Goal: Task Accomplishment & Management: Manage account settings

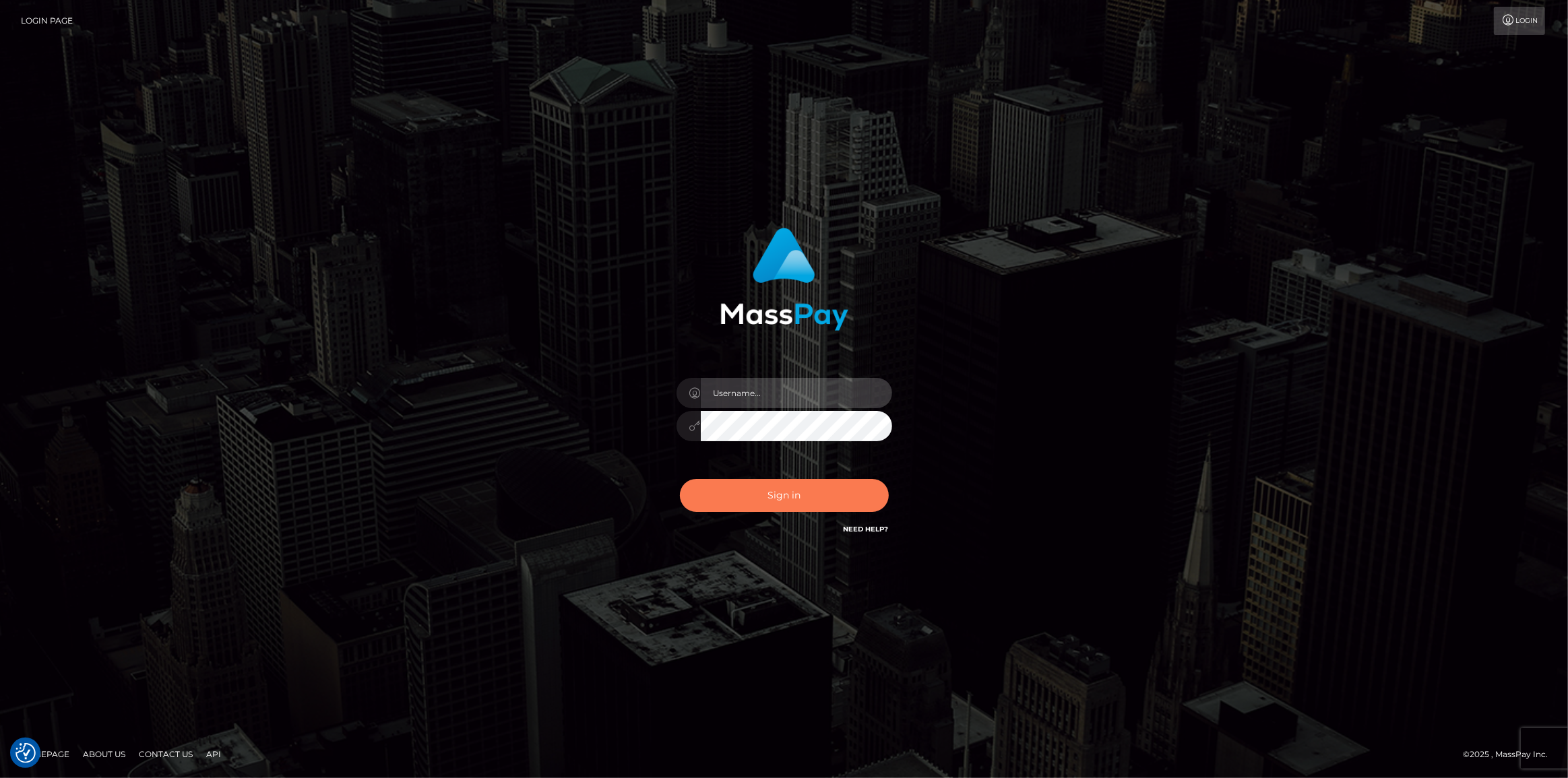
type input "[PERSON_NAME].spree"
click at [778, 497] on button "Sign in" at bounding box center [784, 495] width 209 height 33
type input "[PERSON_NAME].spree"
click at [777, 487] on button "Sign in" at bounding box center [784, 495] width 209 height 33
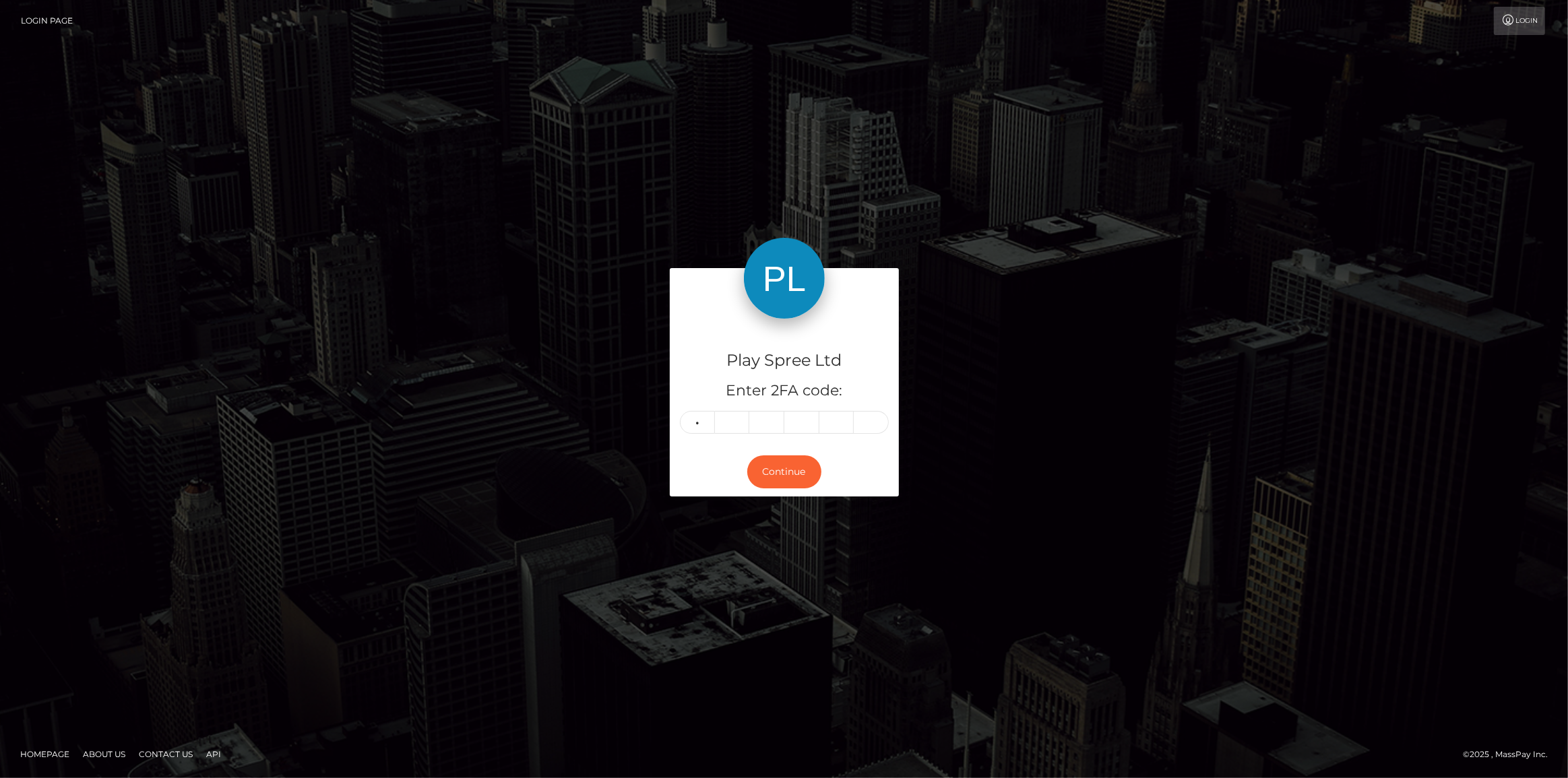
type input "5"
type input "8"
type input "3"
type input "7"
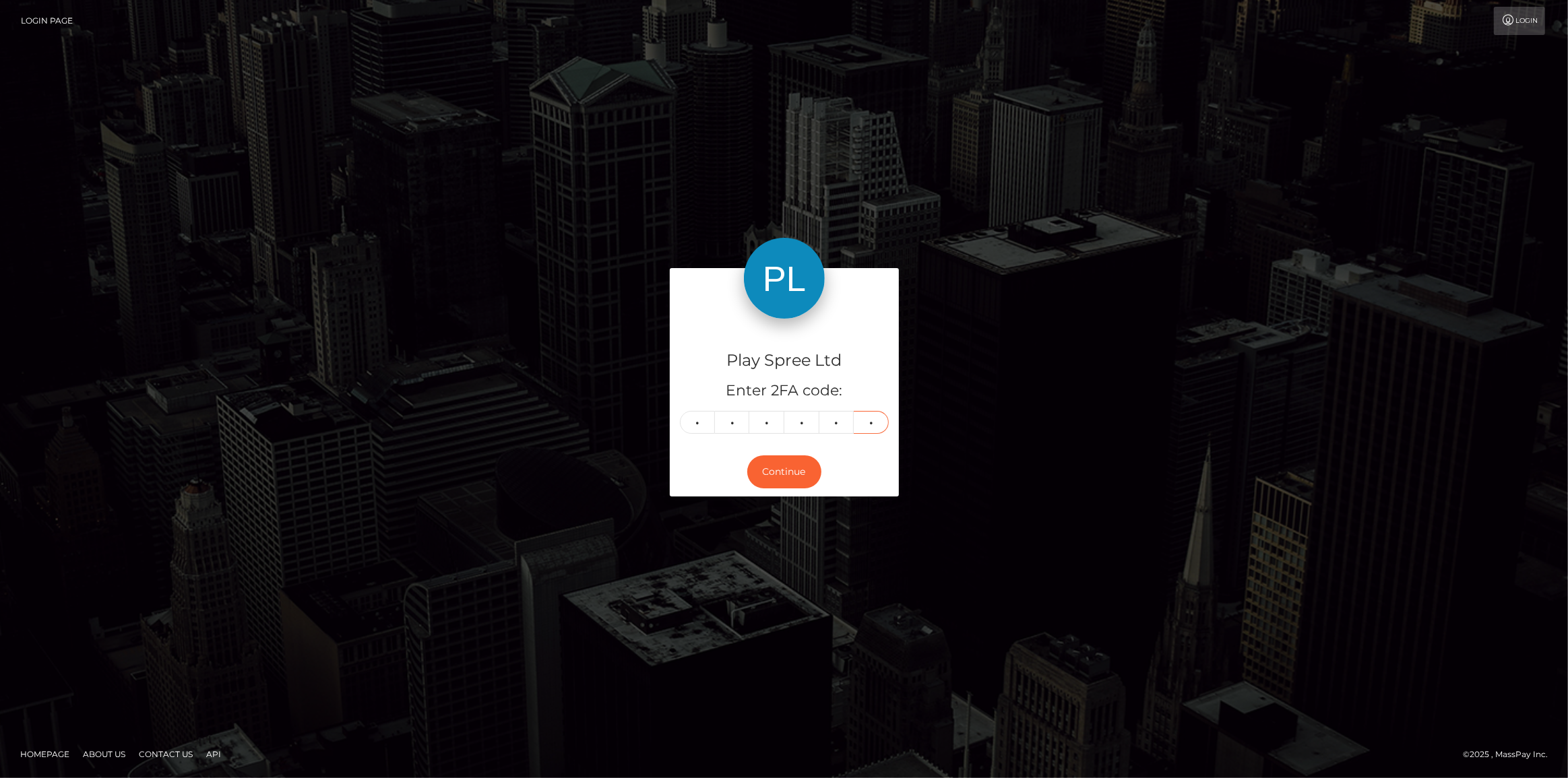
type input "2"
